Goal: Find specific page/section: Find specific page/section

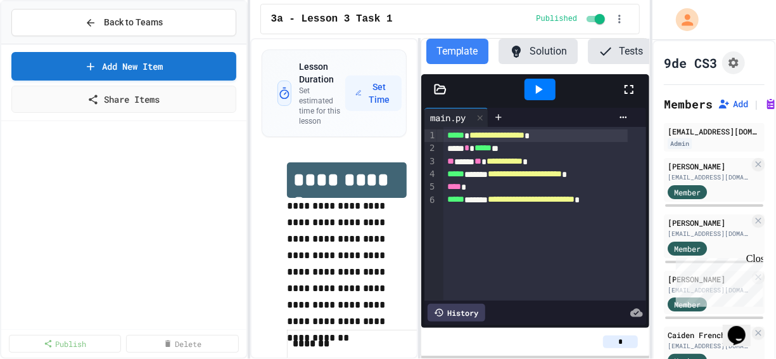
scroll to position [279, 0]
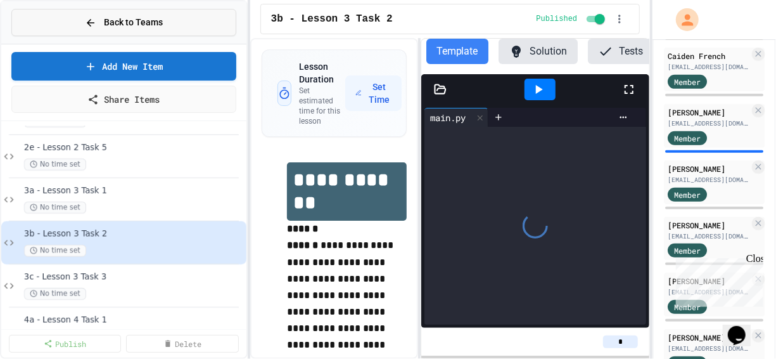
click at [89, 27] on icon at bounding box center [90, 22] width 11 height 11
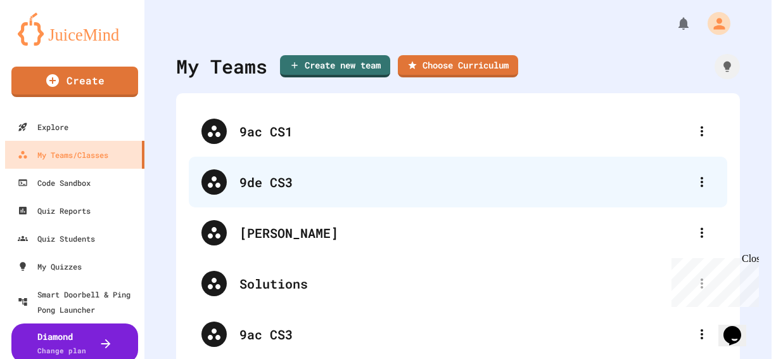
scroll to position [74, 0]
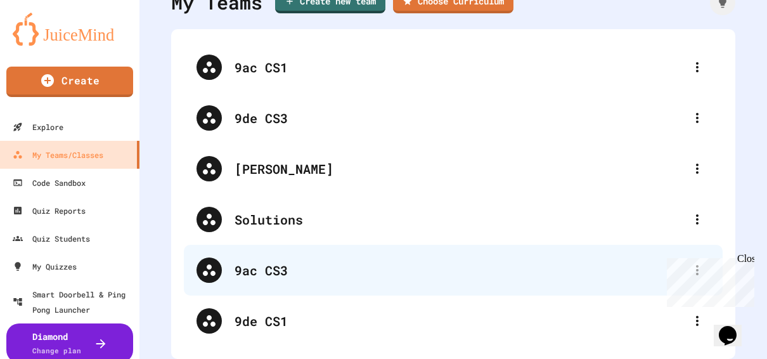
click at [264, 263] on div "9ac CS3" at bounding box center [460, 269] width 450 height 19
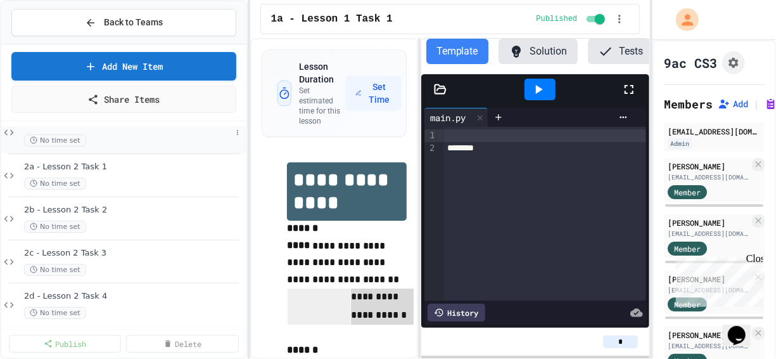
scroll to position [153, 0]
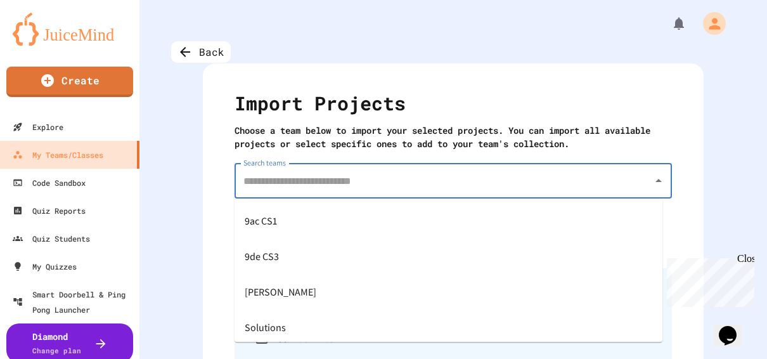
click at [353, 188] on input "Search teams" at bounding box center [443, 181] width 407 height 24
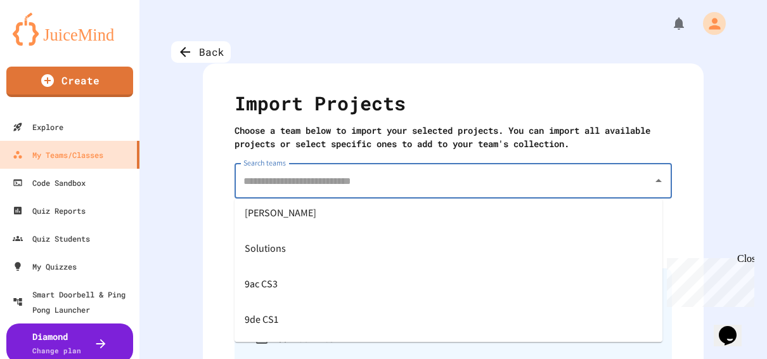
click at [297, 290] on div "9ac CS3" at bounding box center [449, 283] width 428 height 35
type input "*******"
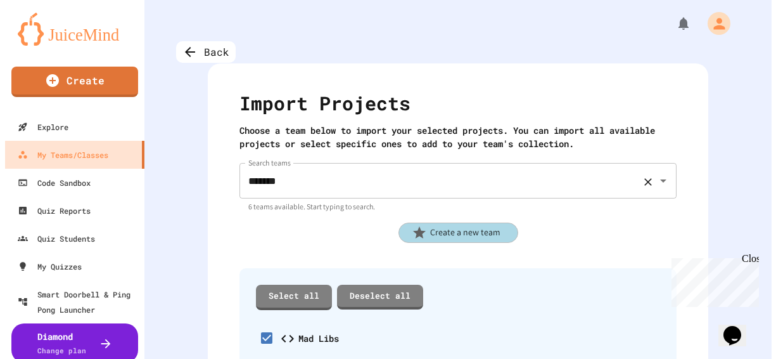
scroll to position [89, 0]
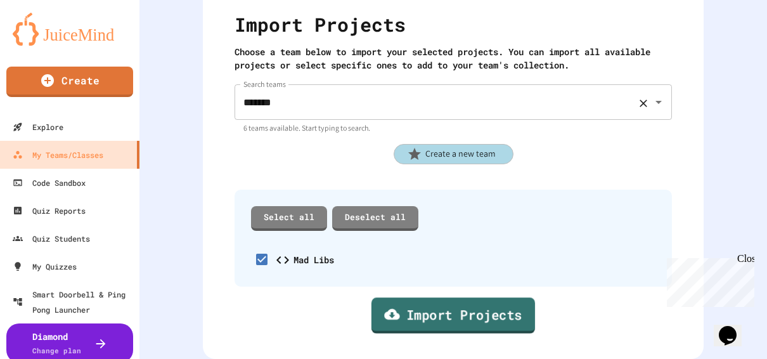
click at [424, 307] on link "Import Projects" at bounding box center [453, 316] width 164 height 36
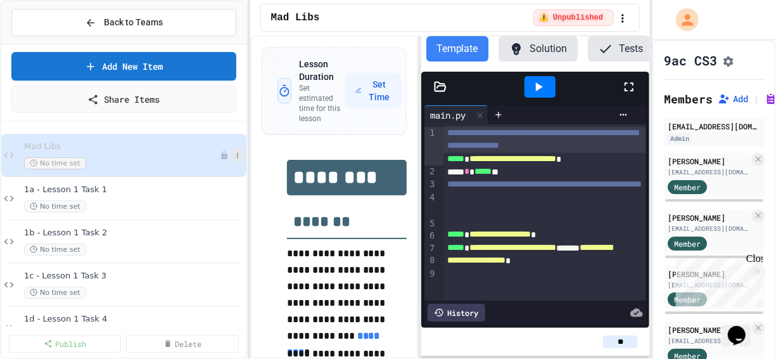
click at [237, 156] on icon at bounding box center [237, 155] width 1 height 5
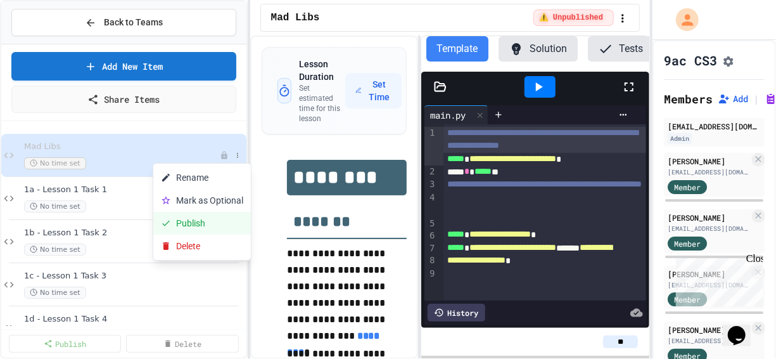
click at [196, 224] on button "Publish" at bounding box center [202, 223] width 98 height 23
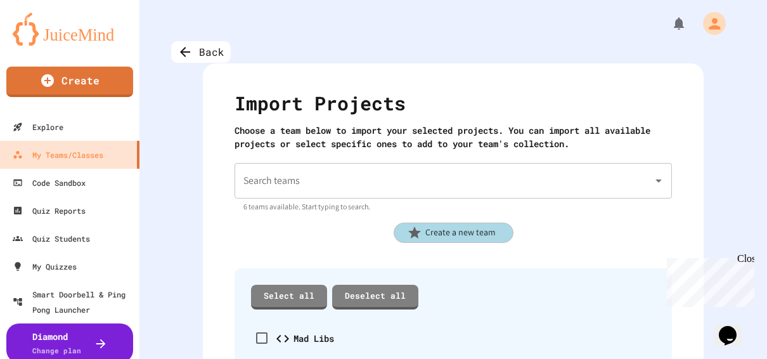
drag, startPoint x: 614, startPoint y: 239, endPoint x: 564, endPoint y: 188, distance: 71.3
click at [614, 239] on div "Create a new team" at bounding box center [453, 232] width 437 height 20
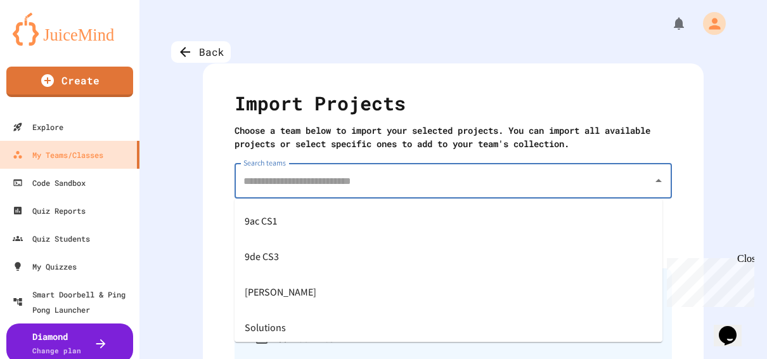
click at [549, 179] on input "Search teams" at bounding box center [443, 181] width 407 height 24
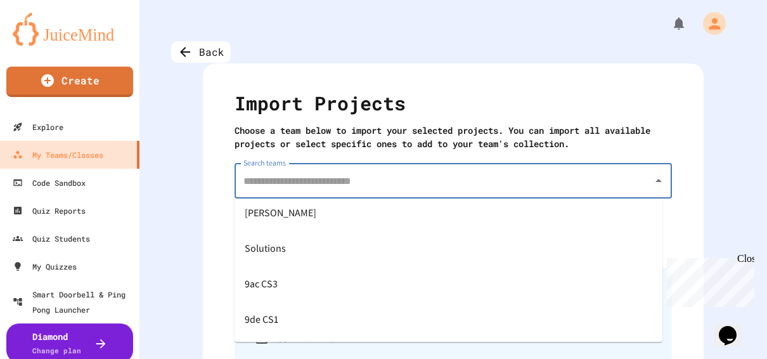
click at [274, 288] on span "9ac CS3" at bounding box center [261, 284] width 33 height 20
type input "*******"
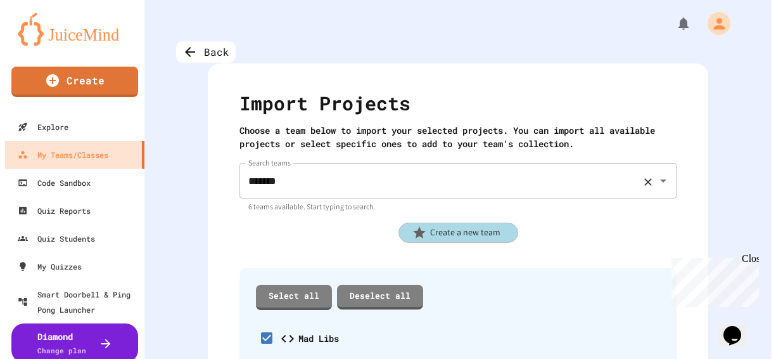
scroll to position [89, 0]
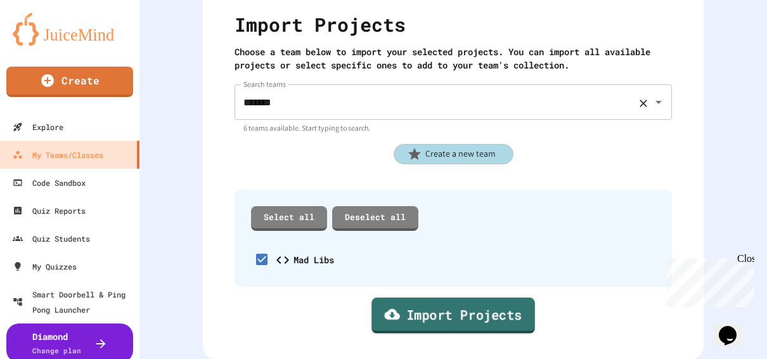
click at [458, 309] on link "Import Projects" at bounding box center [453, 316] width 164 height 36
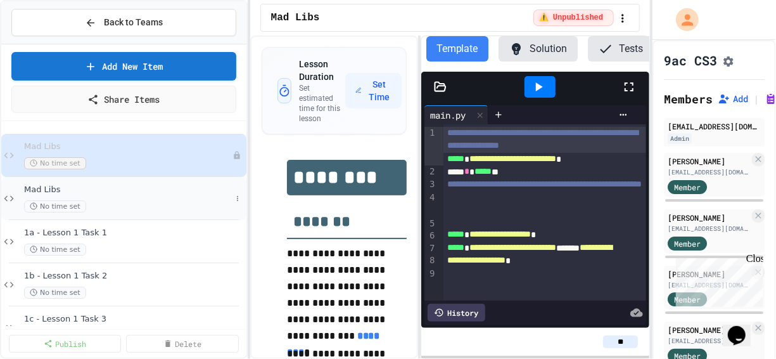
click at [49, 191] on span "Mad Libs" at bounding box center [127, 189] width 207 height 11
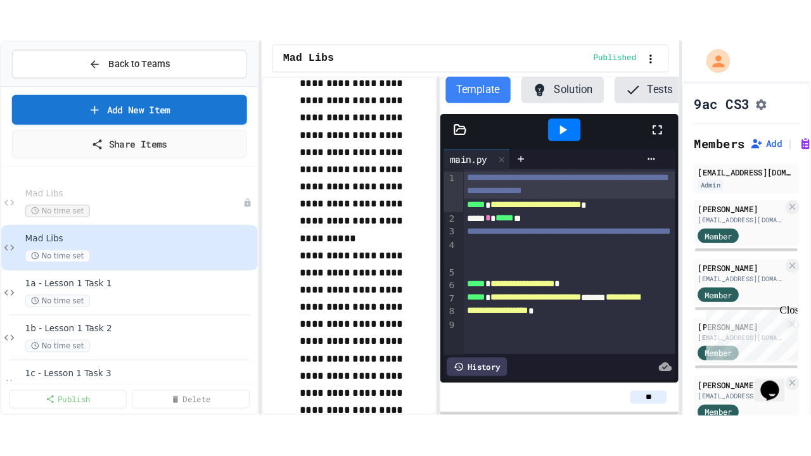
scroll to position [2026, 0]
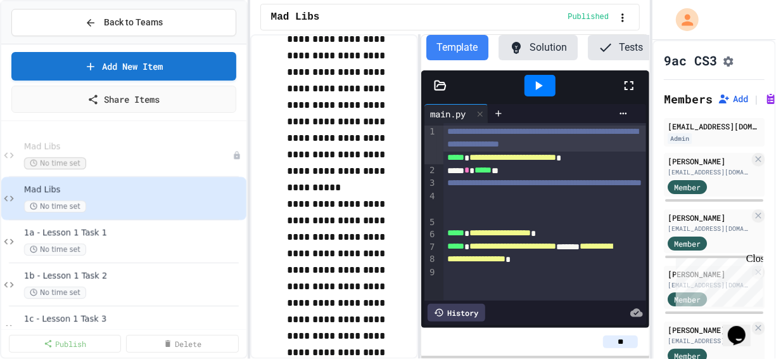
click at [627, 93] on icon at bounding box center [629, 85] width 15 height 15
click at [634, 93] on icon at bounding box center [629, 85] width 15 height 15
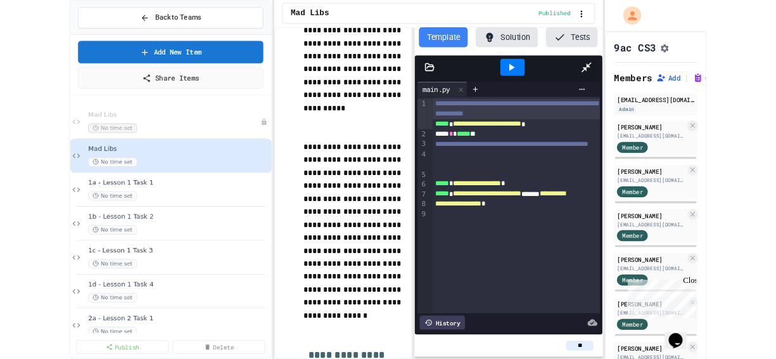
scroll to position [1943, 0]
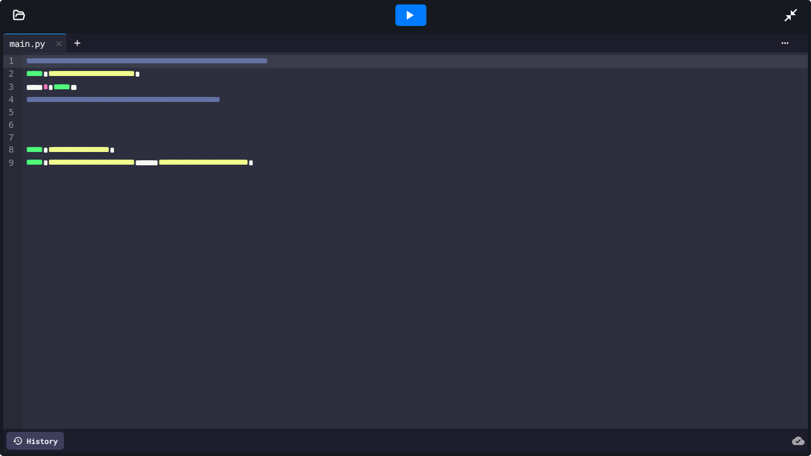
click at [776, 18] on icon at bounding box center [790, 15] width 15 height 15
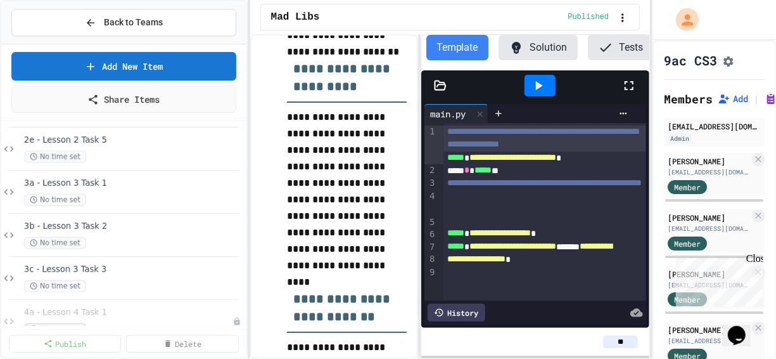
scroll to position [439, 0]
click at [75, 185] on span "3a - Lesson 3 Task 1" at bounding box center [127, 182] width 207 height 11
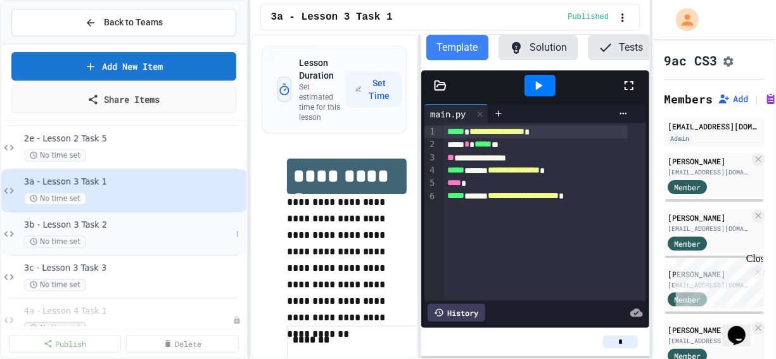
click at [68, 236] on span "No time set" at bounding box center [55, 242] width 62 height 12
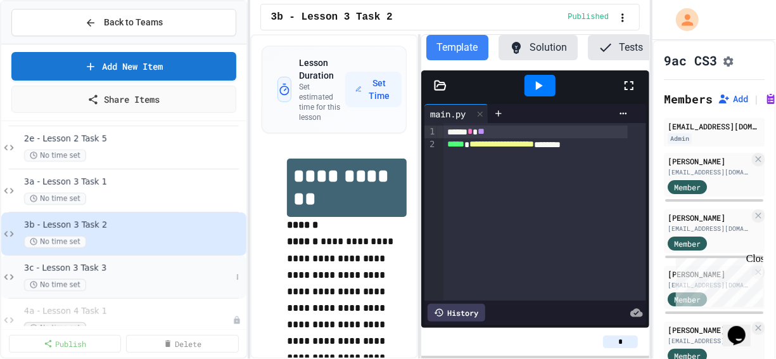
click at [112, 279] on div "No time set" at bounding box center [127, 285] width 207 height 12
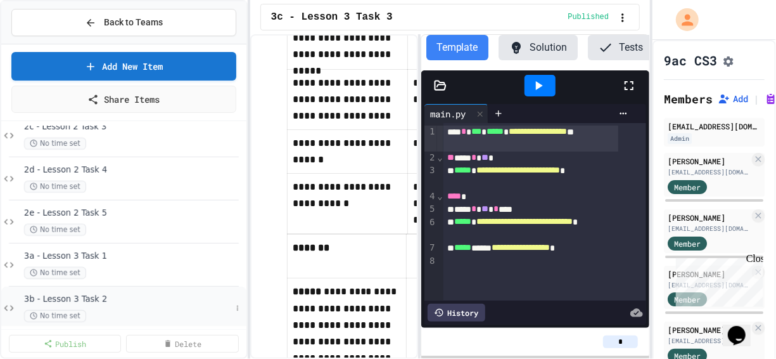
scroll to position [364, 0]
click at [65, 256] on span "3a - Lesson 3 Task 1" at bounding box center [127, 257] width 207 height 11
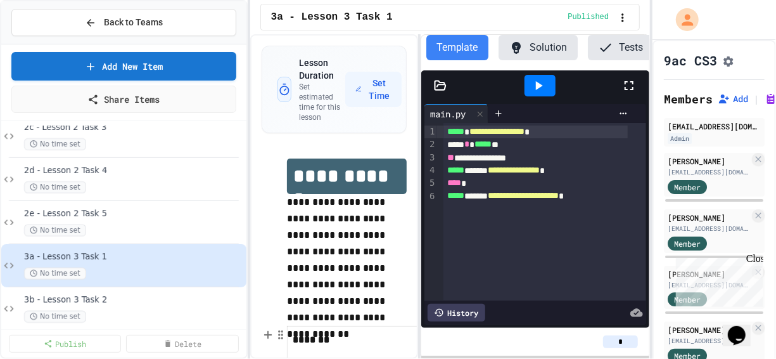
scroll to position [364, 0]
